Goal: Information Seeking & Learning: Learn about a topic

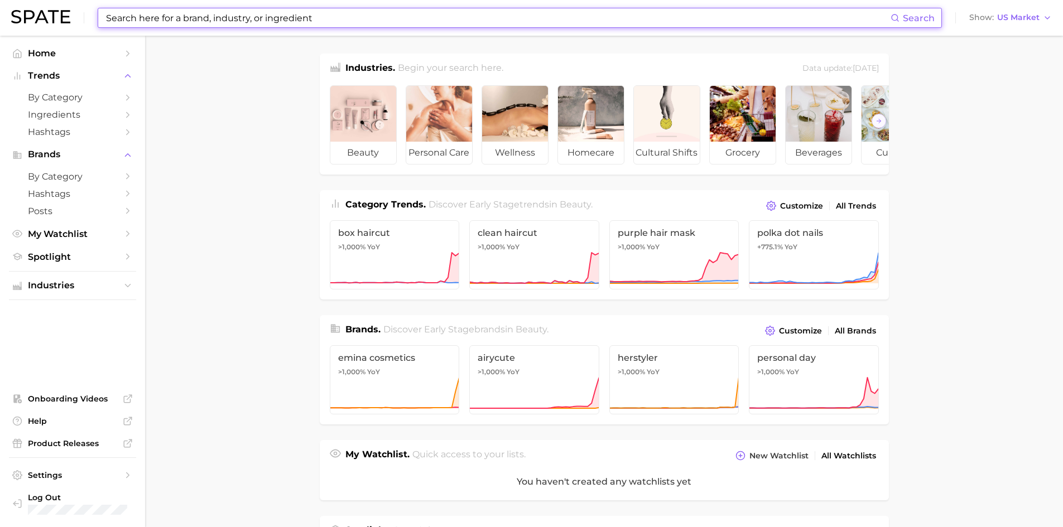
click at [338, 17] on input at bounding box center [498, 17] width 786 height 19
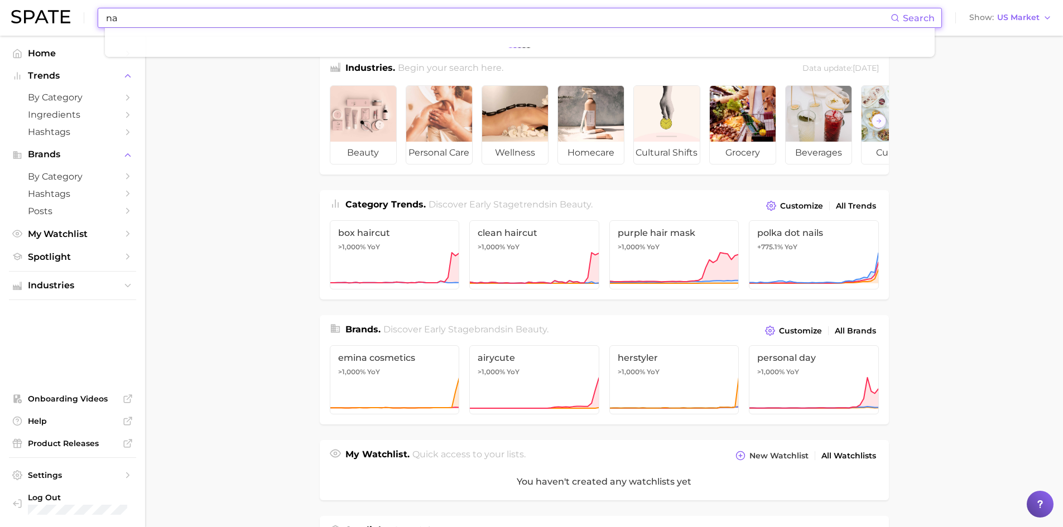
type input "n"
type input "mango chamoy"
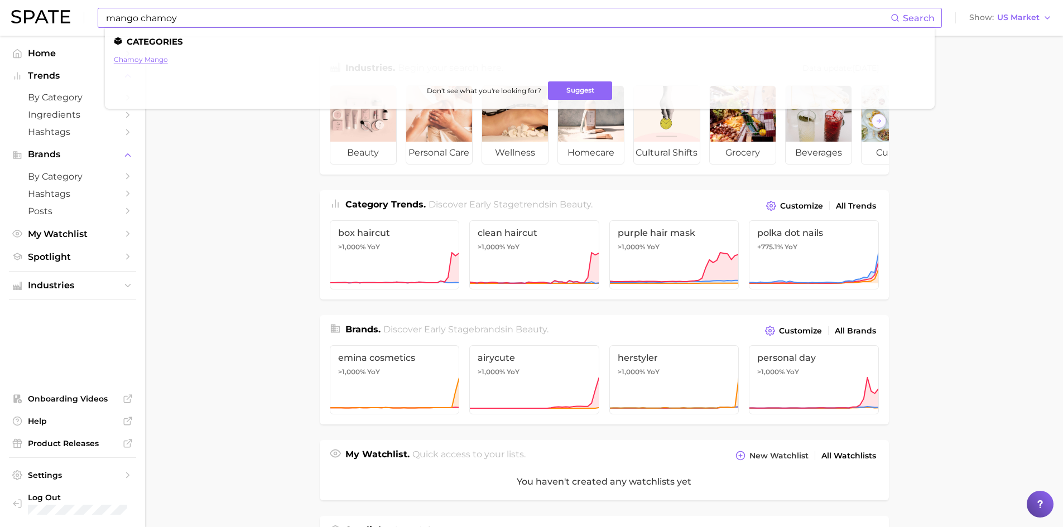
click at [159, 59] on link "chamoy mango" at bounding box center [141, 59] width 54 height 8
